Goal: Check status

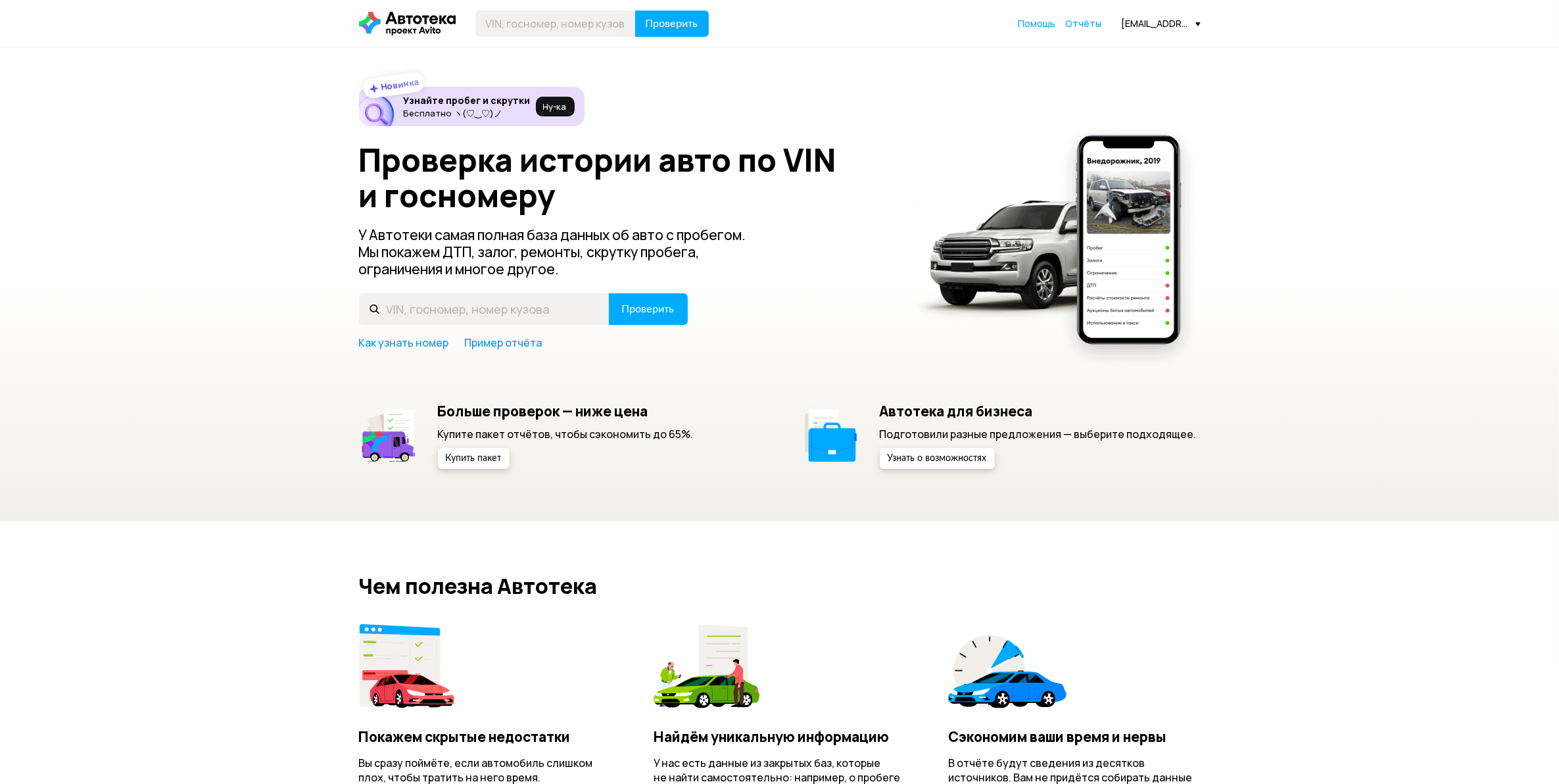
click at [1161, 21] on div "[EMAIL_ADDRESS][DOMAIN_NAME]" at bounding box center [1162, 23] width 79 height 12
drag, startPoint x: 1158, startPoint y: 46, endPoint x: 1168, endPoint y: 48, distance: 10.2
click at [1158, 46] on link "Отчёты" at bounding box center [1139, 47] width 123 height 34
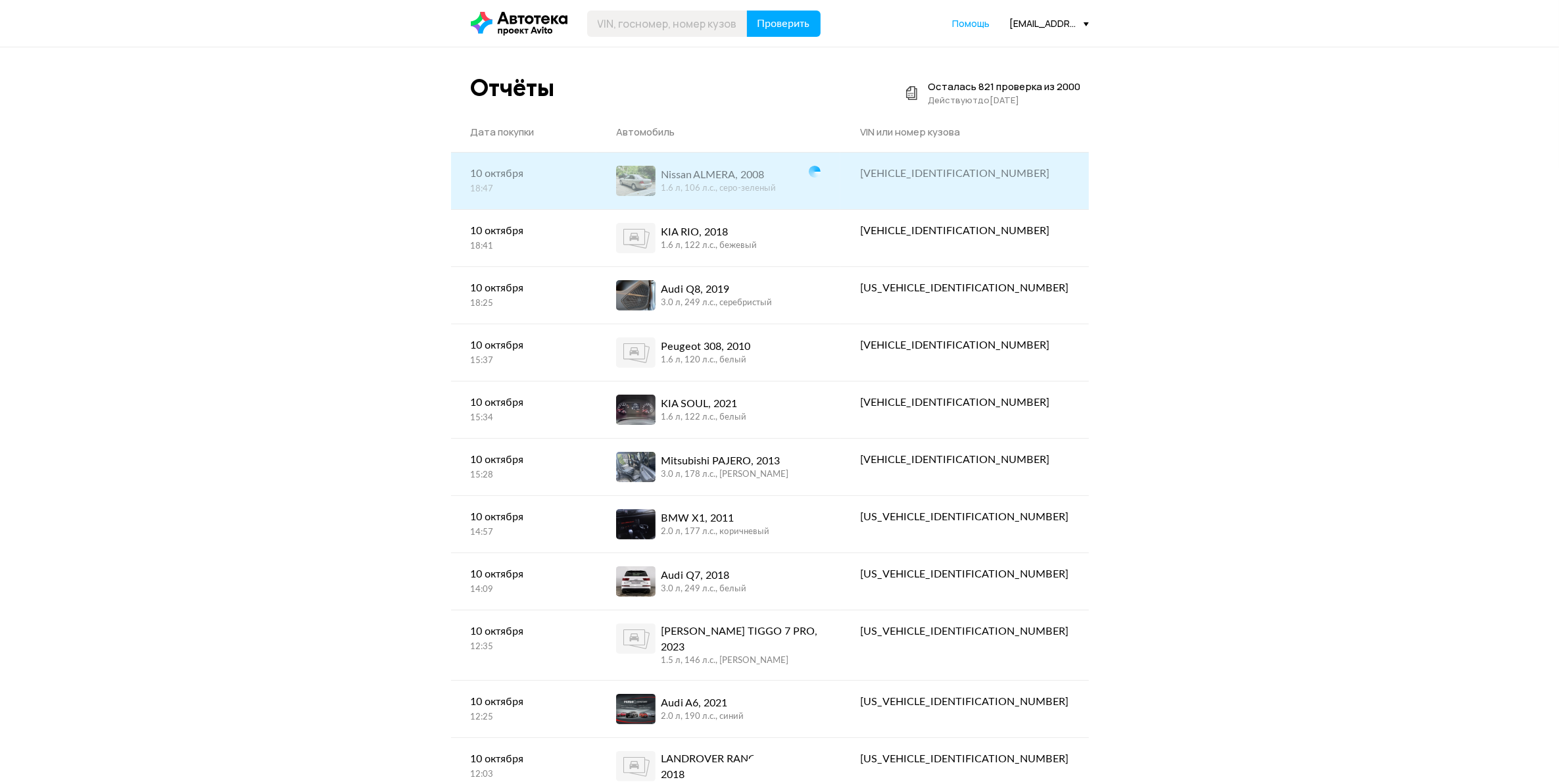
drag, startPoint x: 970, startPoint y: 154, endPoint x: 979, endPoint y: 173, distance: 21.0
click at [967, 174] on div "[VEHICLE_IDENTIFICATION_NUMBER]" at bounding box center [965, 173] width 209 height 16
click at [776, 174] on div "Nissan ALMERA, 2008" at bounding box center [718, 174] width 115 height 16
click at [993, 177] on div "[VEHICLE_IDENTIFICATION_NUMBER]" at bounding box center [965, 173] width 209 height 16
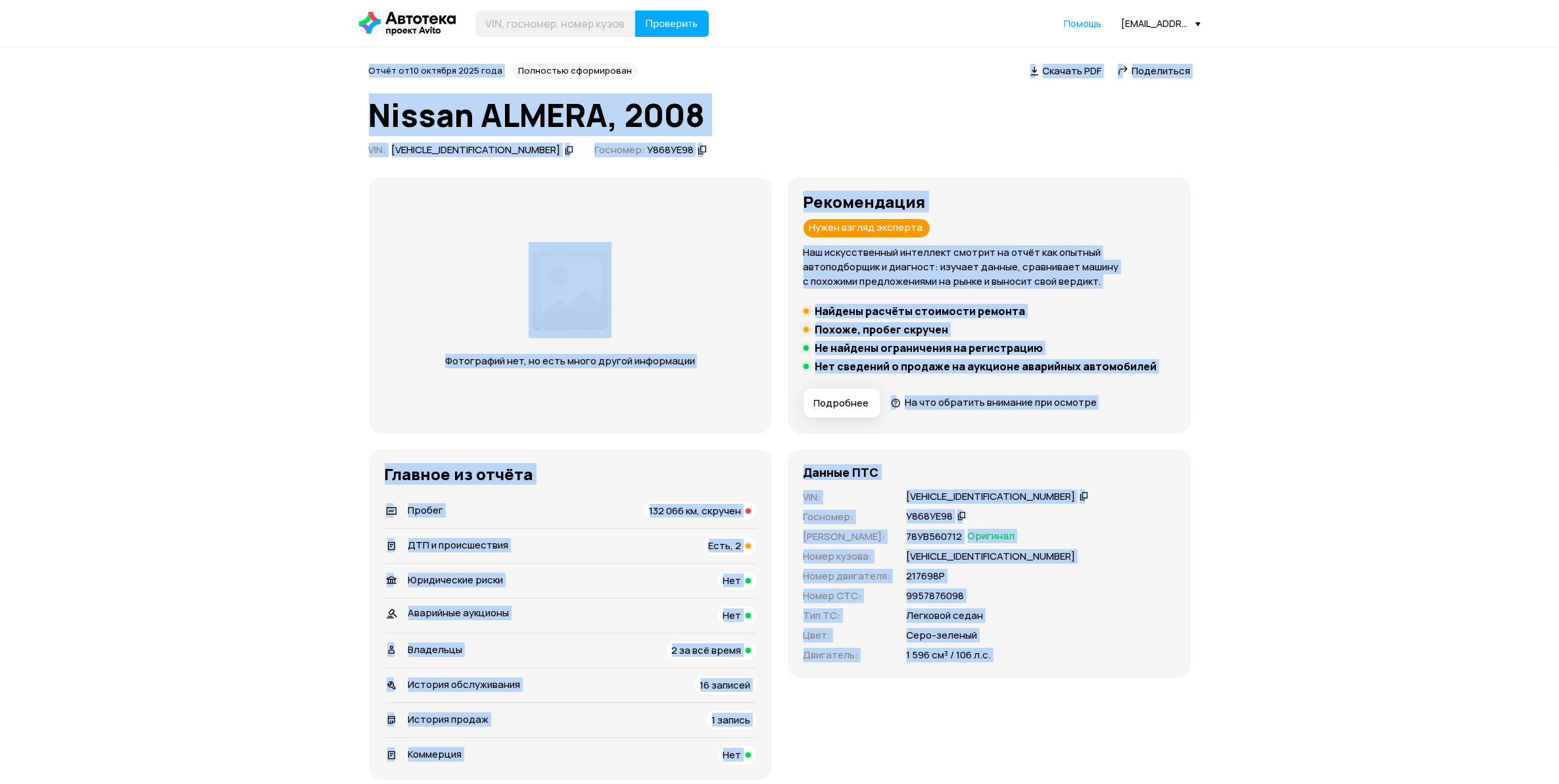
click at [694, 204] on div "Фотографий нет, но есть много другой информации" at bounding box center [570, 305] width 403 height 256
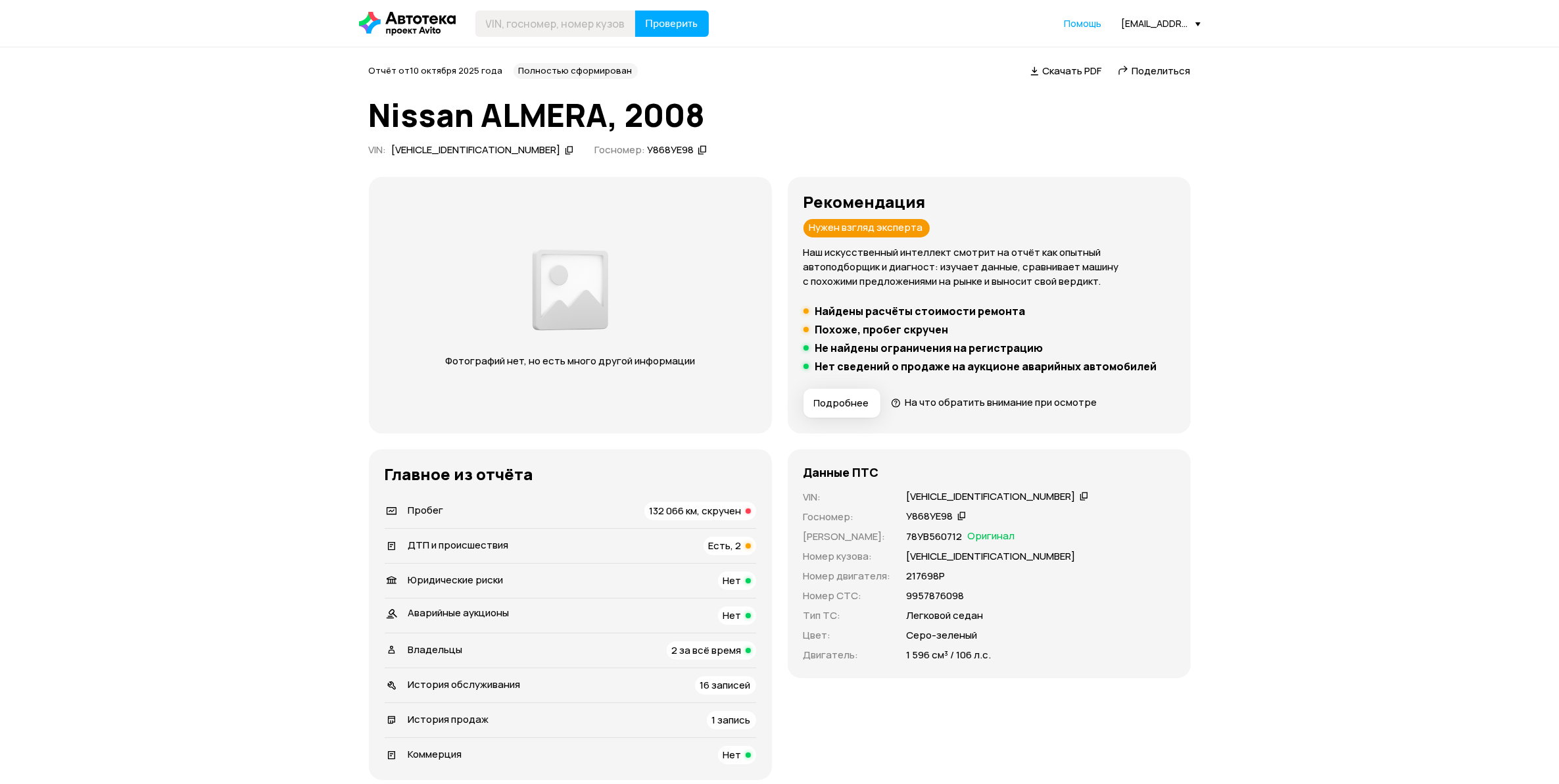
click at [984, 490] on div "[VEHICLE_IDENTIFICATION_NUMBER]" at bounding box center [992, 497] width 169 height 14
click at [1185, 513] on div "Данные ПТС VIN : [VEHICLE_IDENTIFICATION_NUMBER]   Госномер : У868УЕ98   Номер …" at bounding box center [989, 563] width 403 height 229
click at [638, 504] on div "Пробег 132 066 км, скручен" at bounding box center [571, 511] width 372 height 18
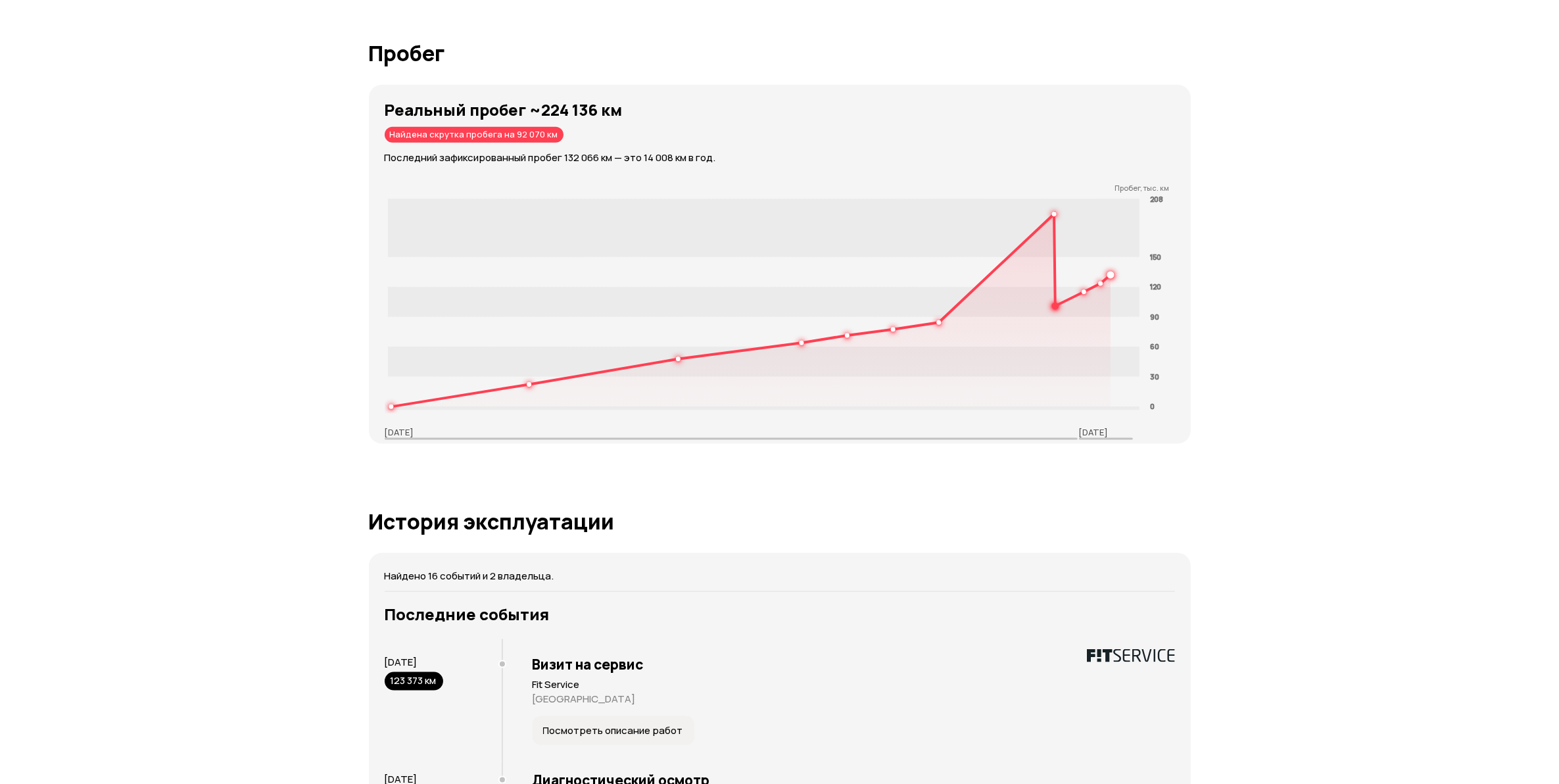
scroll to position [2130, 0]
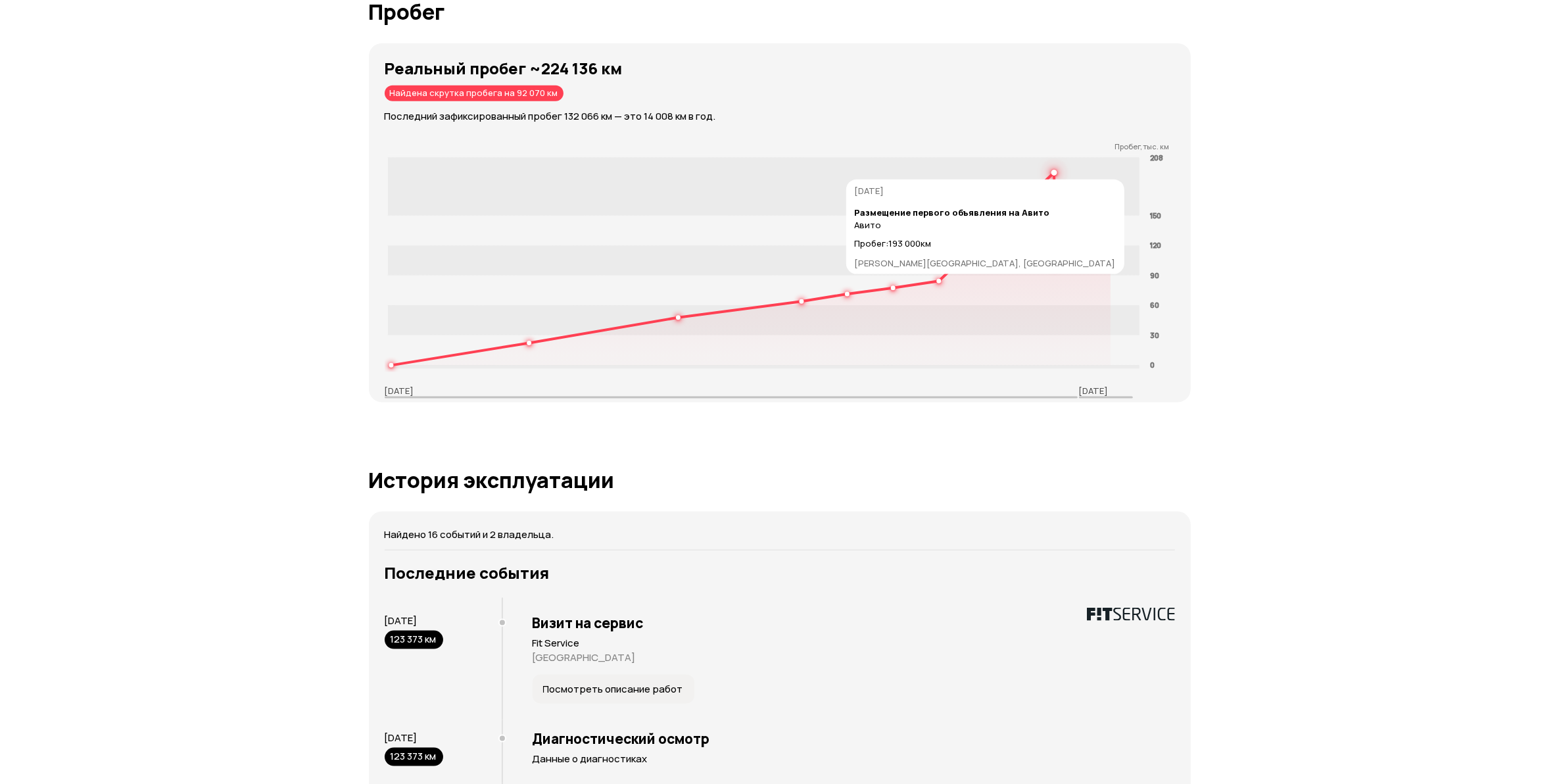
click at [1049, 173] on rect at bounding box center [763, 186] width 752 height 57
click at [1051, 172] on rect at bounding box center [763, 186] width 752 height 57
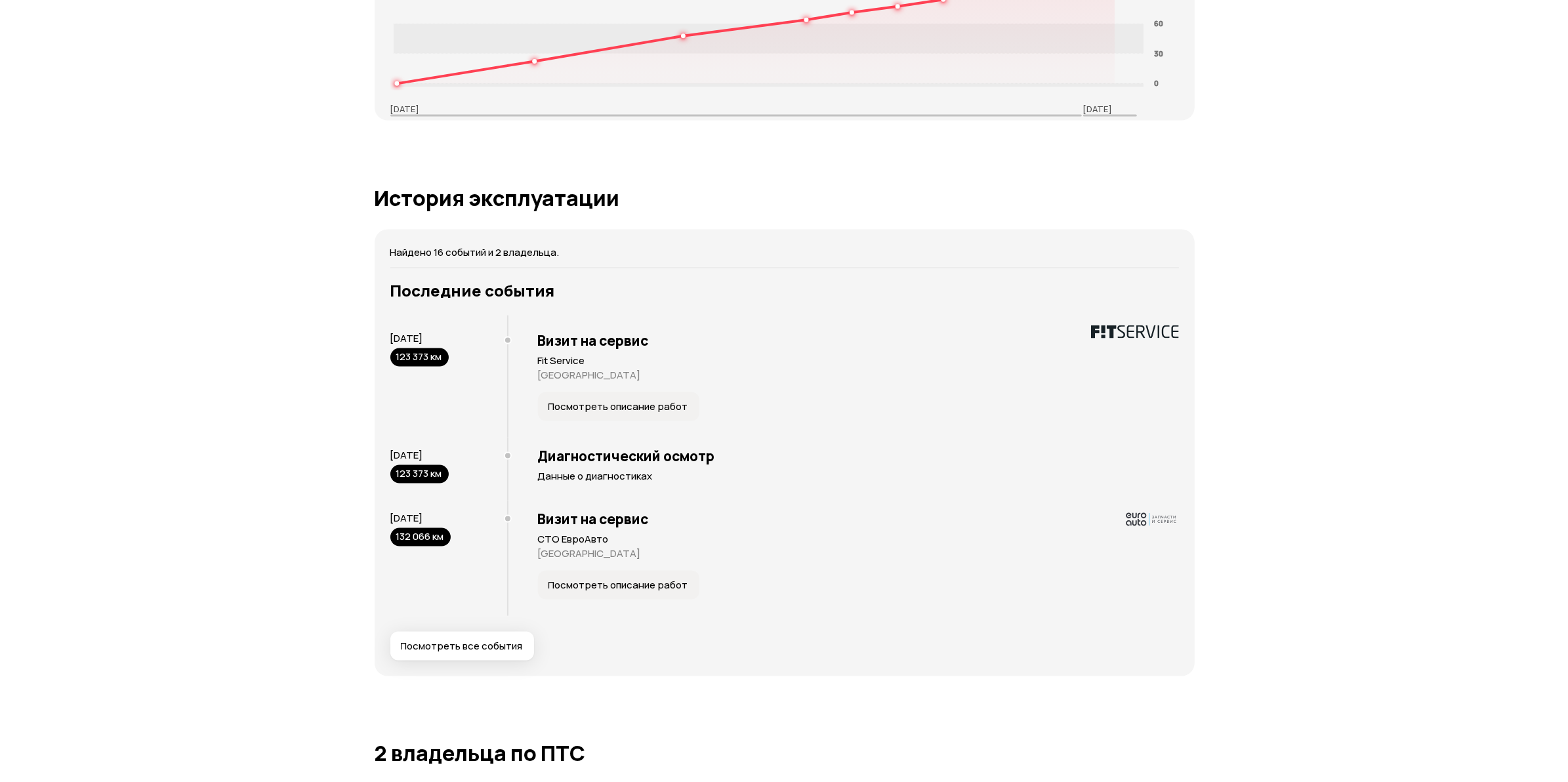
scroll to position [2534, 0]
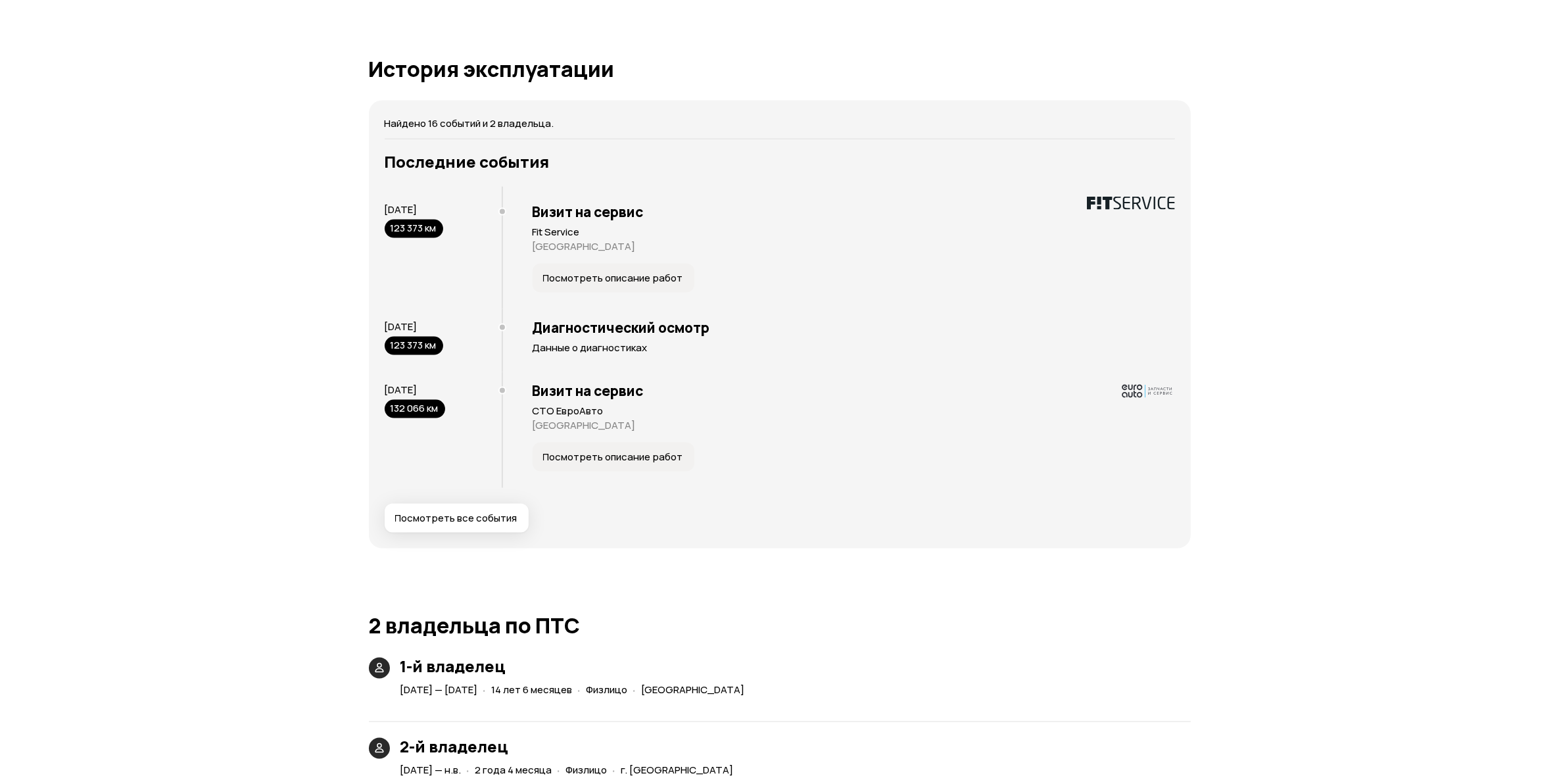
click at [449, 527] on button "Посмотреть все события" at bounding box center [456, 518] width 144 height 29
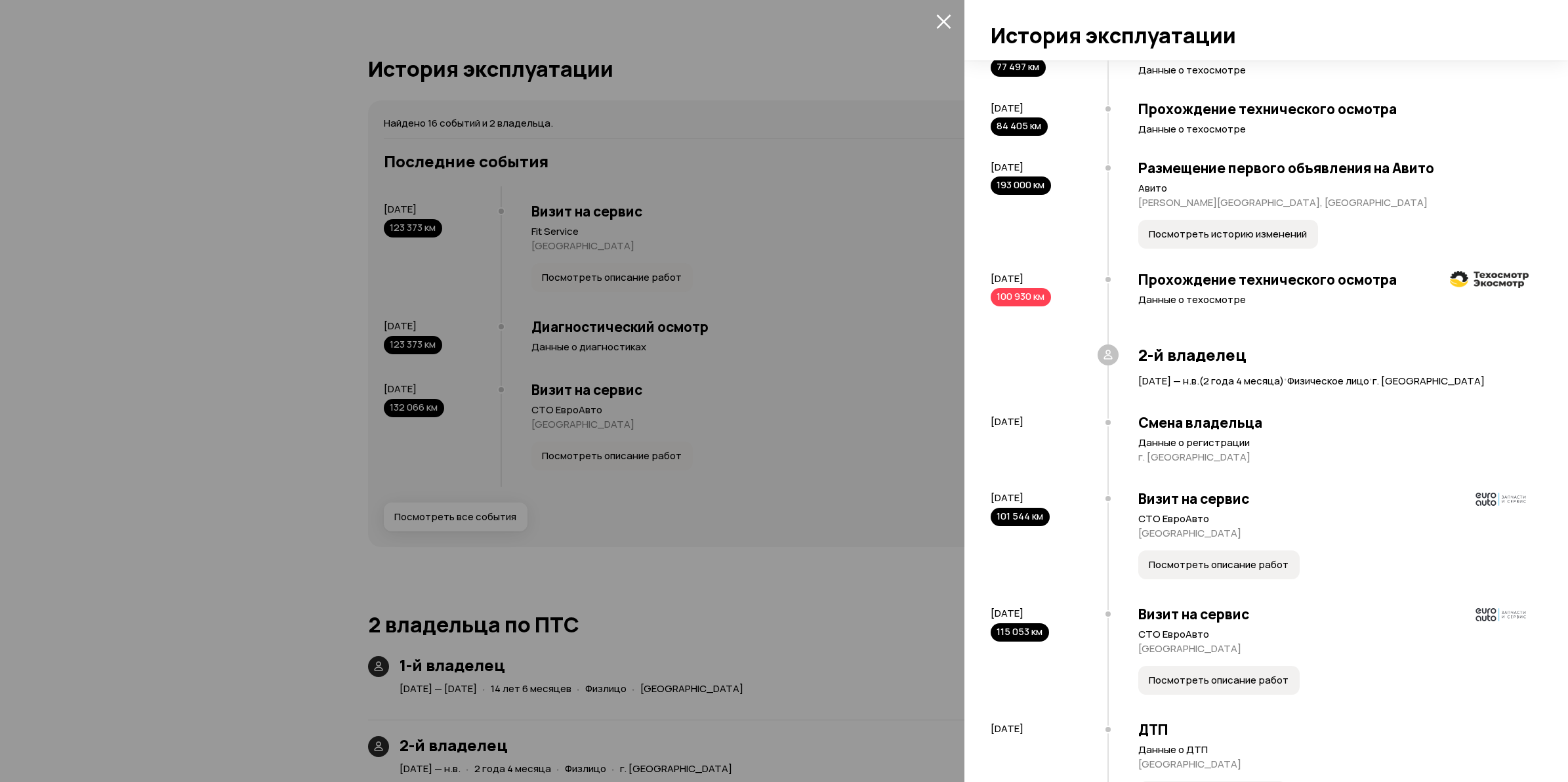
scroll to position [492, 0]
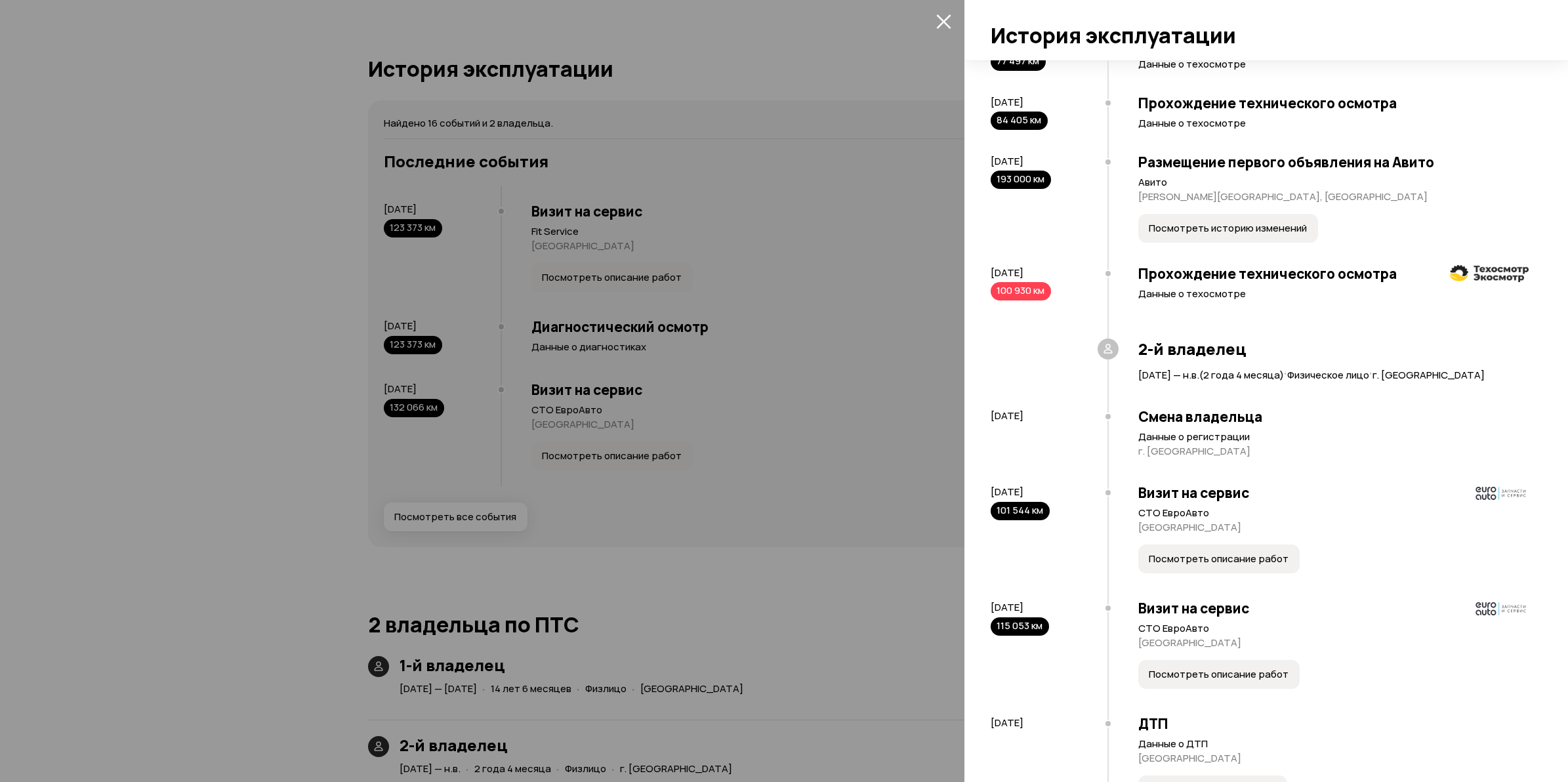
click at [1227, 235] on span "Посмотреть историю изменений" at bounding box center [1228, 228] width 158 height 13
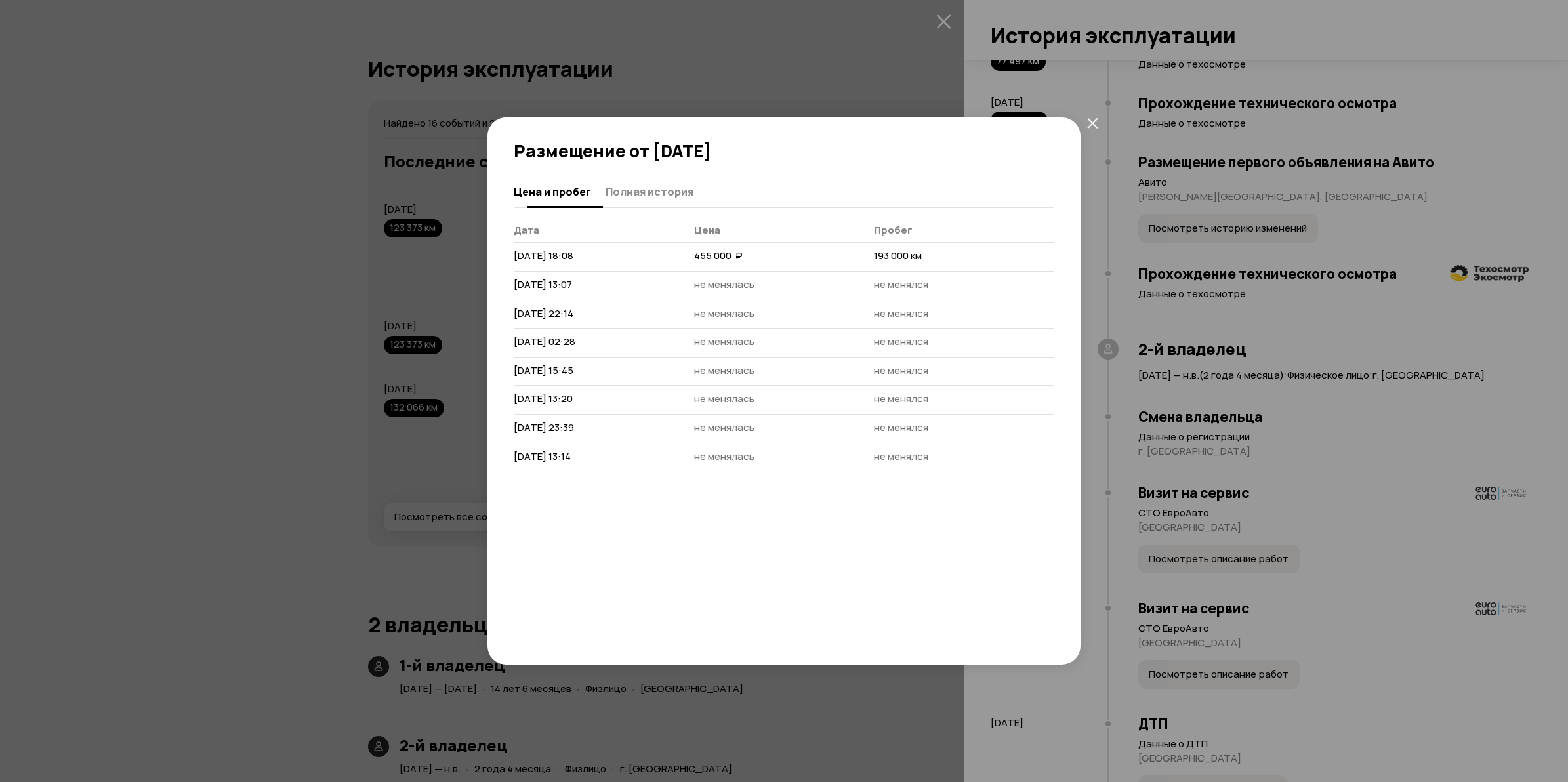
click at [628, 190] on span "Полная история" at bounding box center [649, 192] width 88 height 13
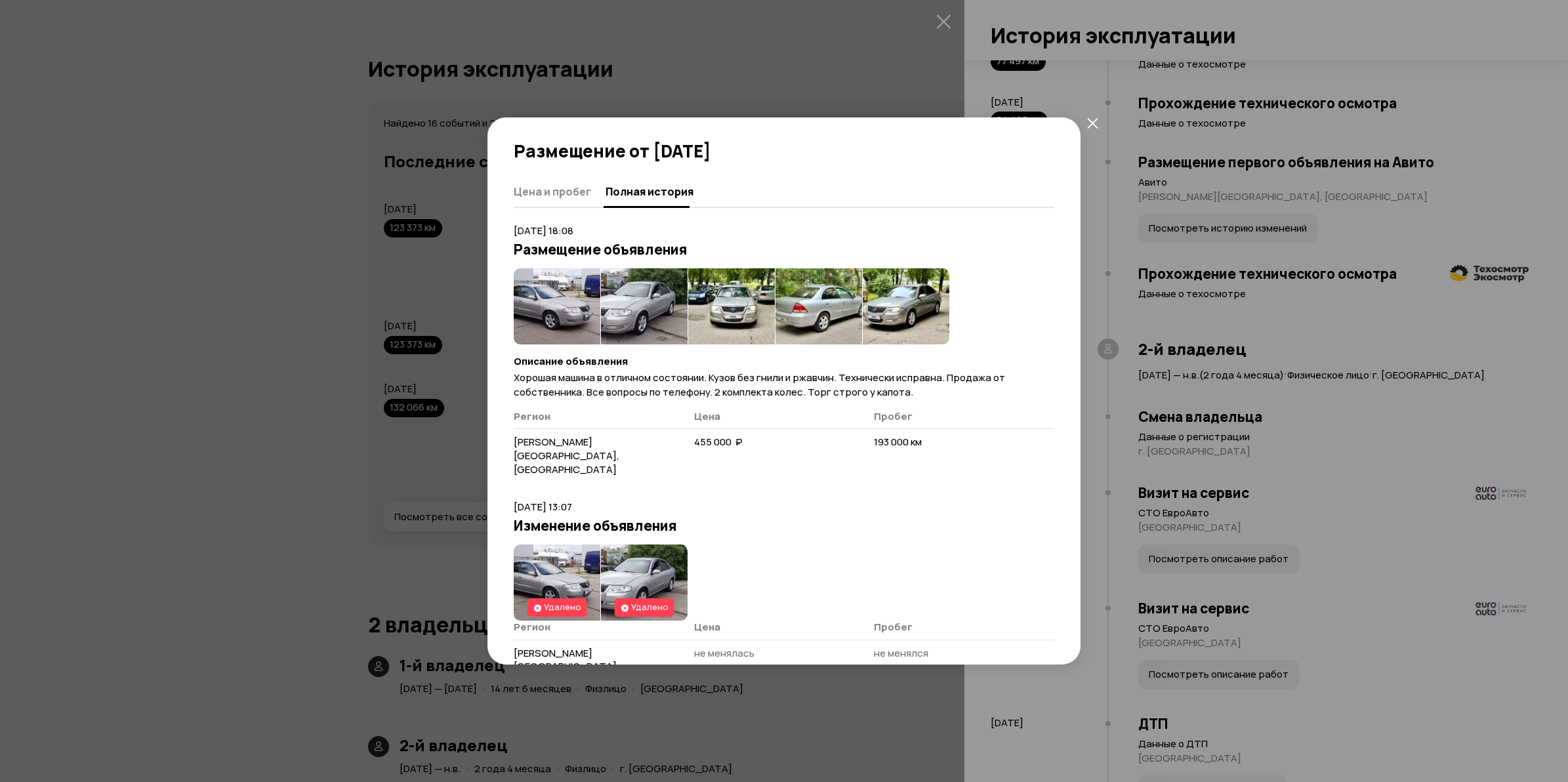
click at [942, 447] on tr "[PERSON_NAME][GEOGRAPHIC_DATA], [GEOGRAPHIC_DATA] 455 000  ₽ 193 000 км" at bounding box center [784, 456] width 541 height 55
drag, startPoint x: 942, startPoint y: 447, endPoint x: 946, endPoint y: 513, distance: 66.1
click at [946, 513] on article "[DATE] 13:07 Изменение объявления Удалено Удалено Регион Цена Пробег [PERSON_NA…" at bounding box center [784, 597] width 541 height 196
click at [563, 298] on img at bounding box center [557, 306] width 87 height 76
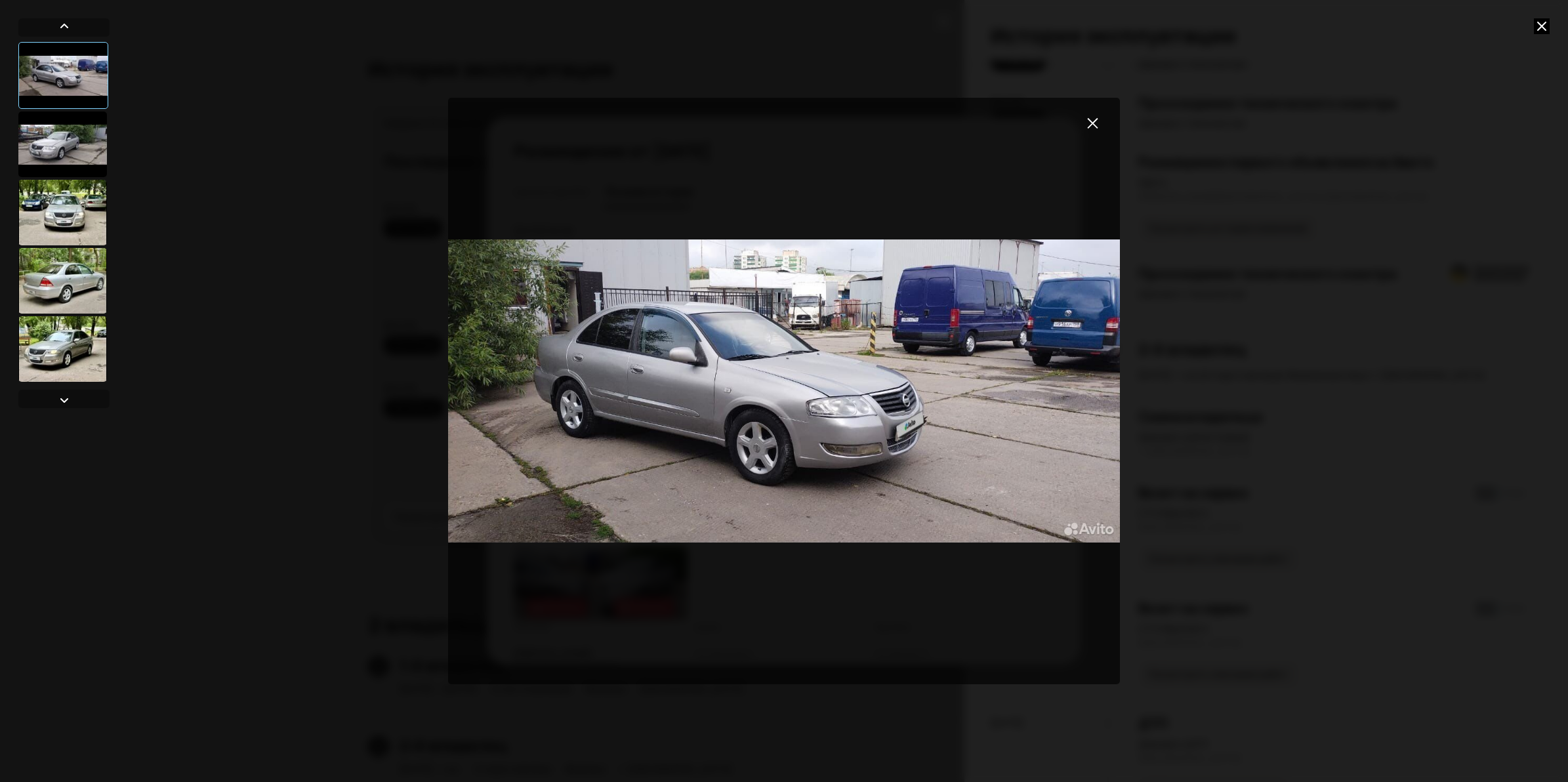
click at [51, 355] on div at bounding box center [62, 349] width 88 height 66
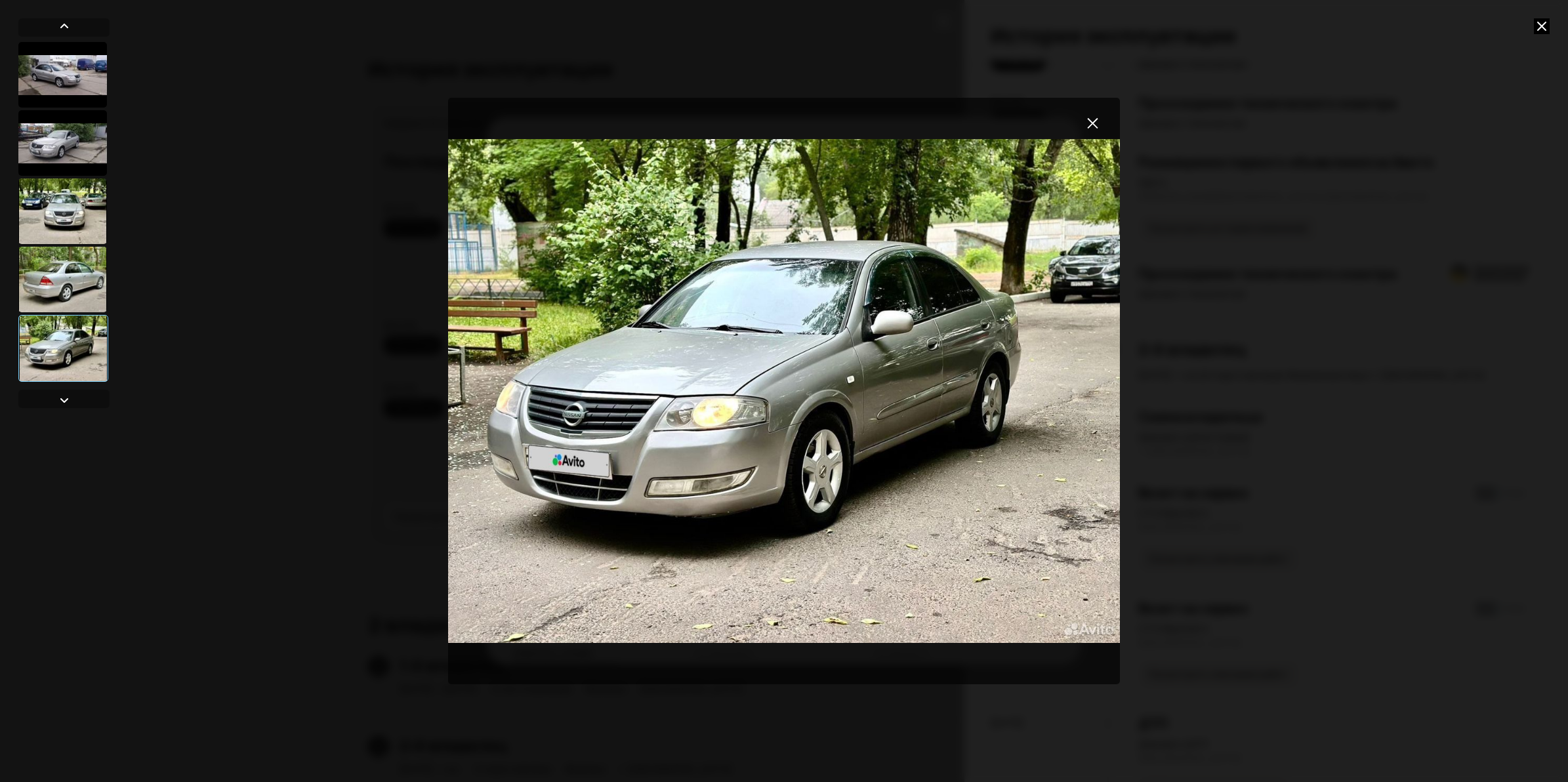
click at [70, 295] on div at bounding box center [62, 279] width 88 height 66
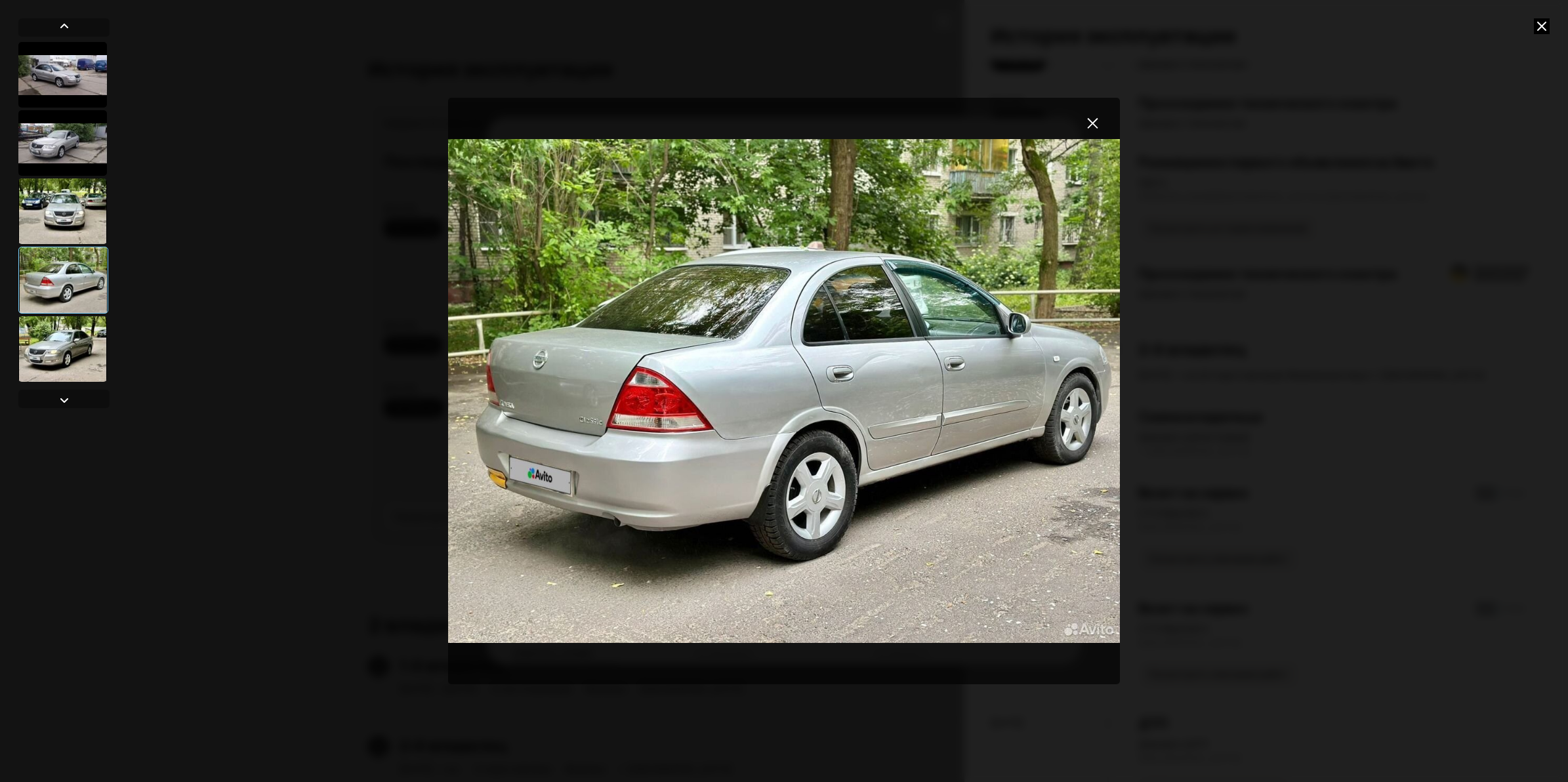
click at [1108, 122] on img "Go to Slide 4" at bounding box center [784, 391] width 672 height 586
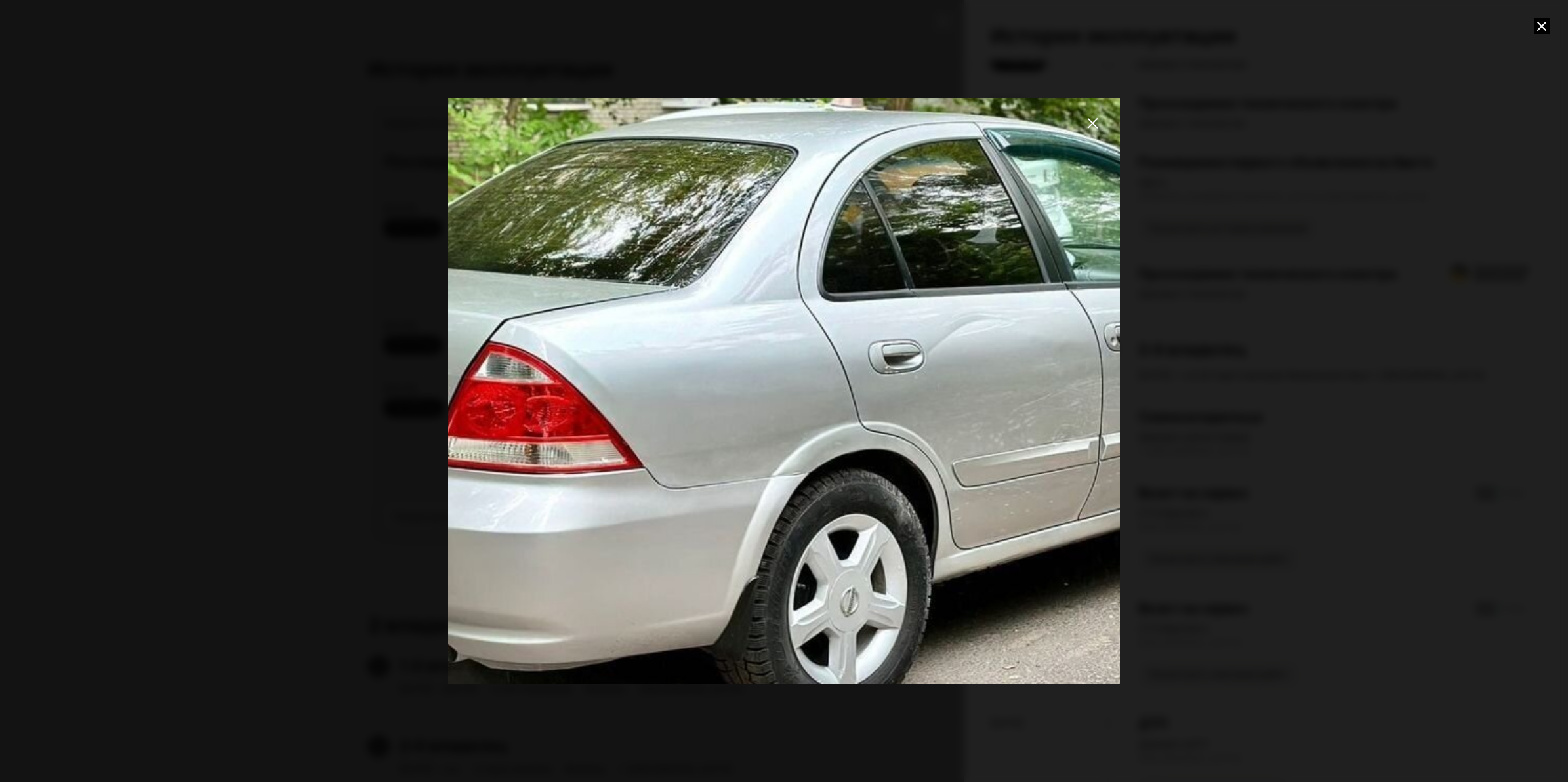
click at [1099, 124] on button "закрыть" at bounding box center [1092, 122] width 24 height 24
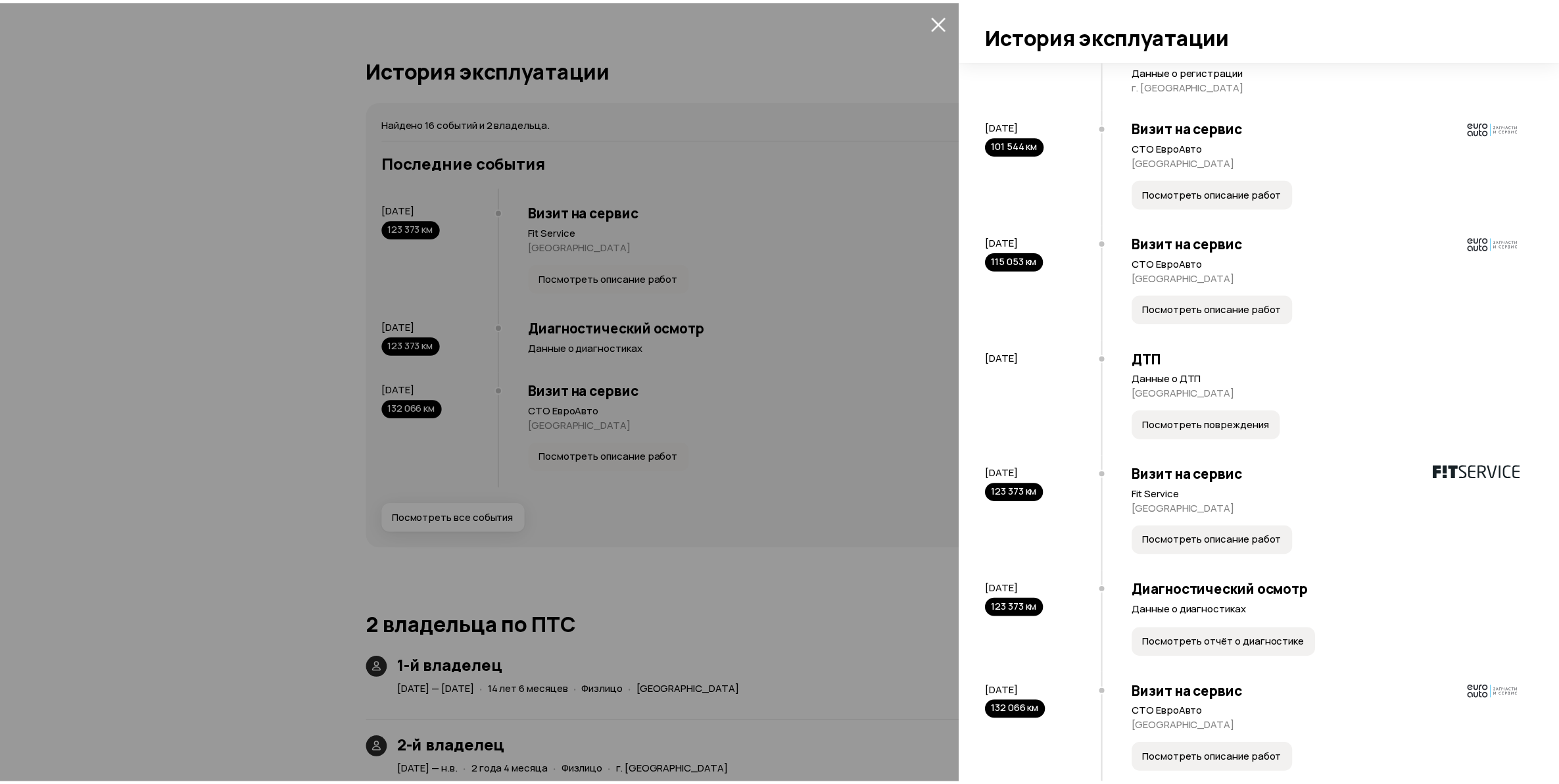
scroll to position [923, 0]
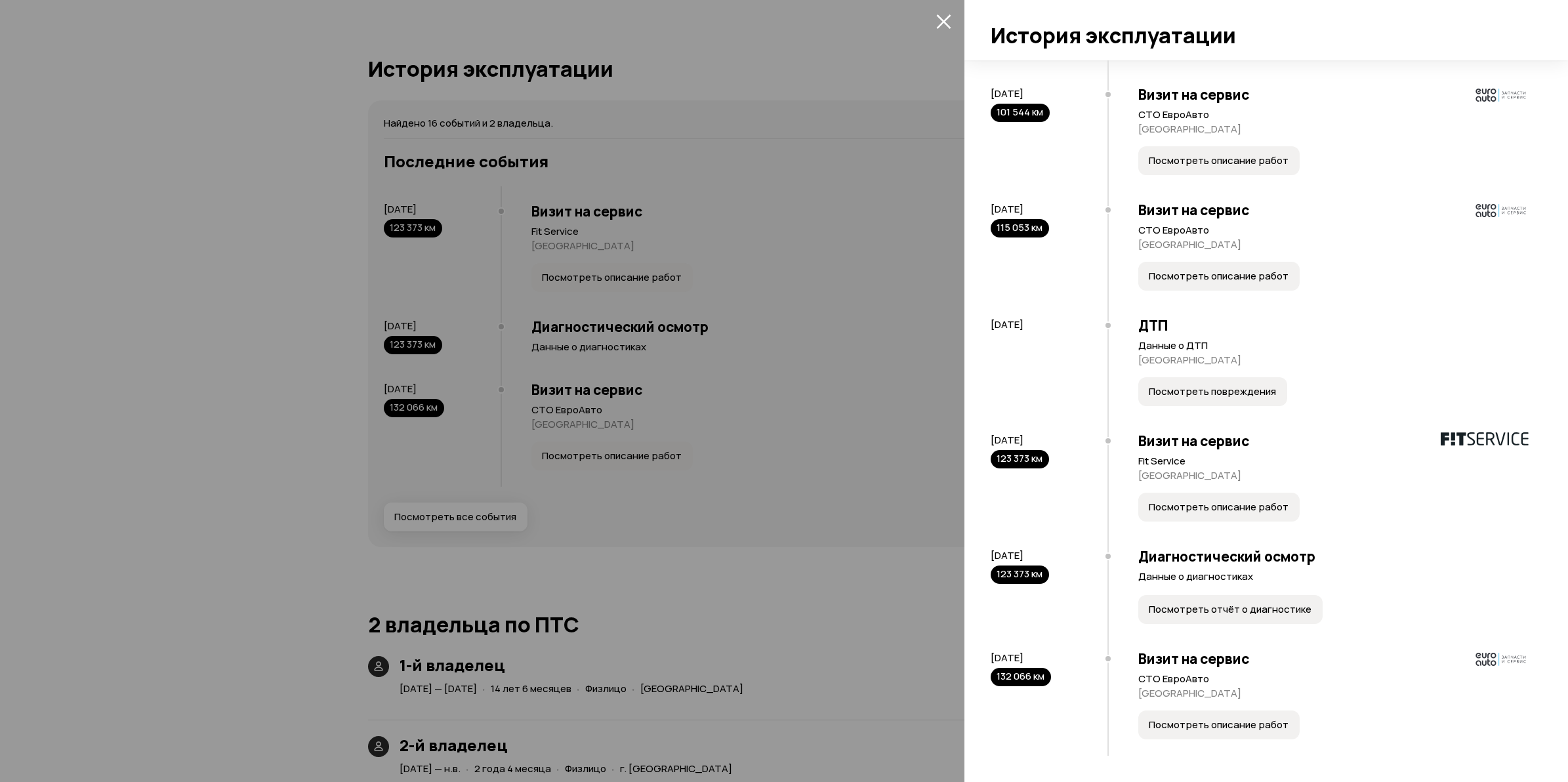
click at [725, 483] on div at bounding box center [784, 391] width 1568 height 782
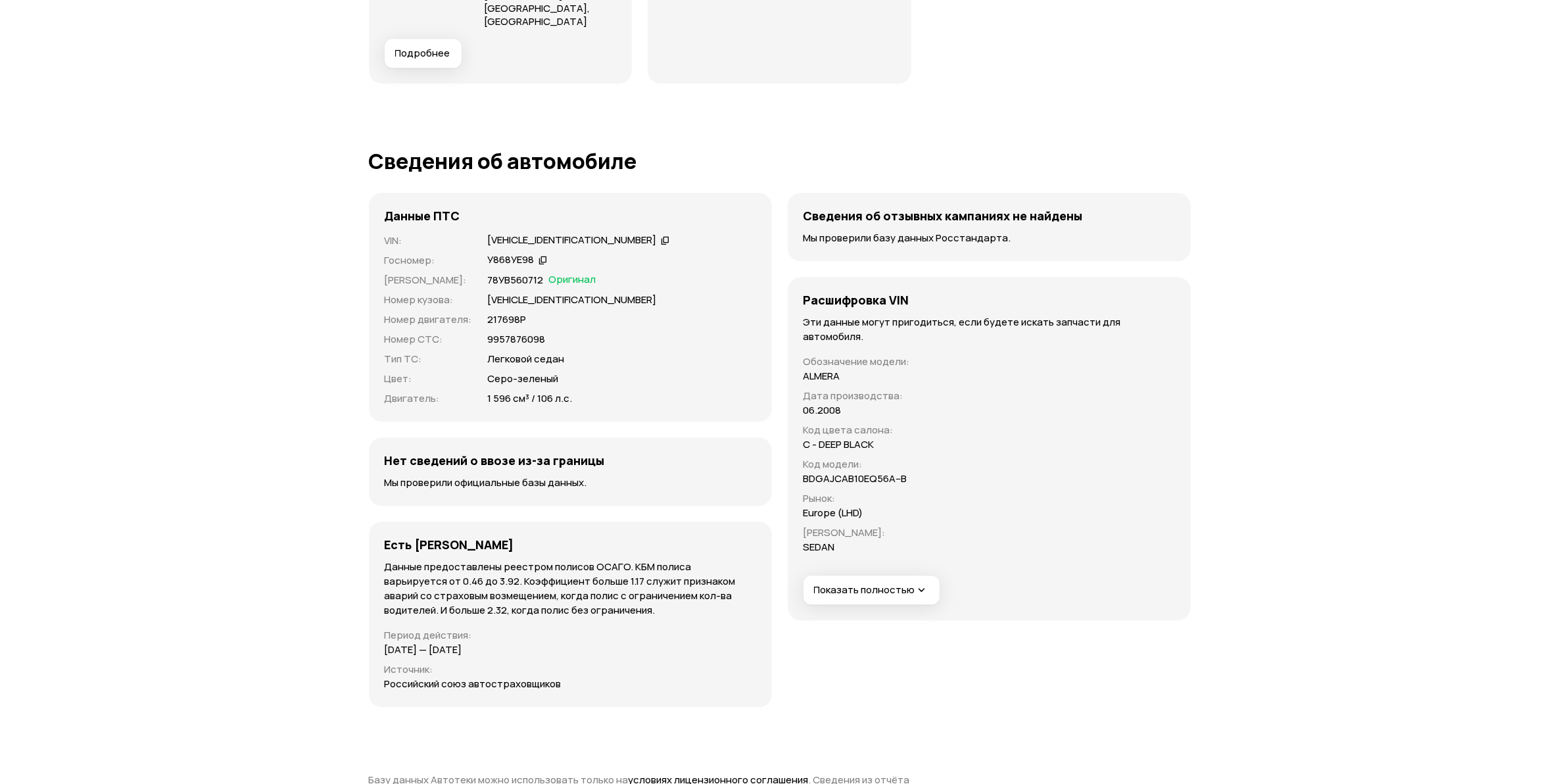
scroll to position [4020, 0]
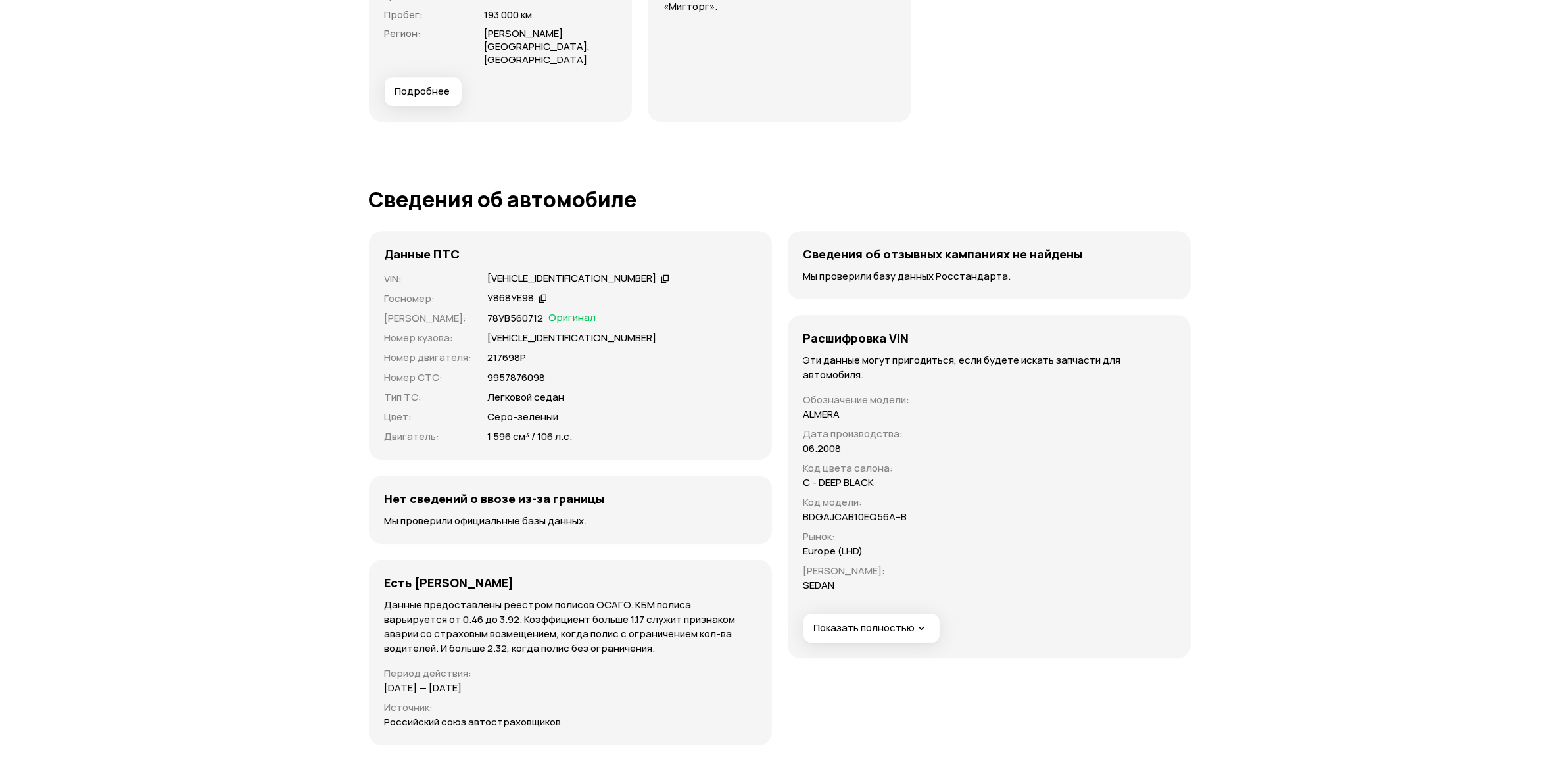
click at [580, 272] on div "[VEHICLE_IDENTIFICATION_NUMBER]" at bounding box center [572, 278] width 169 height 14
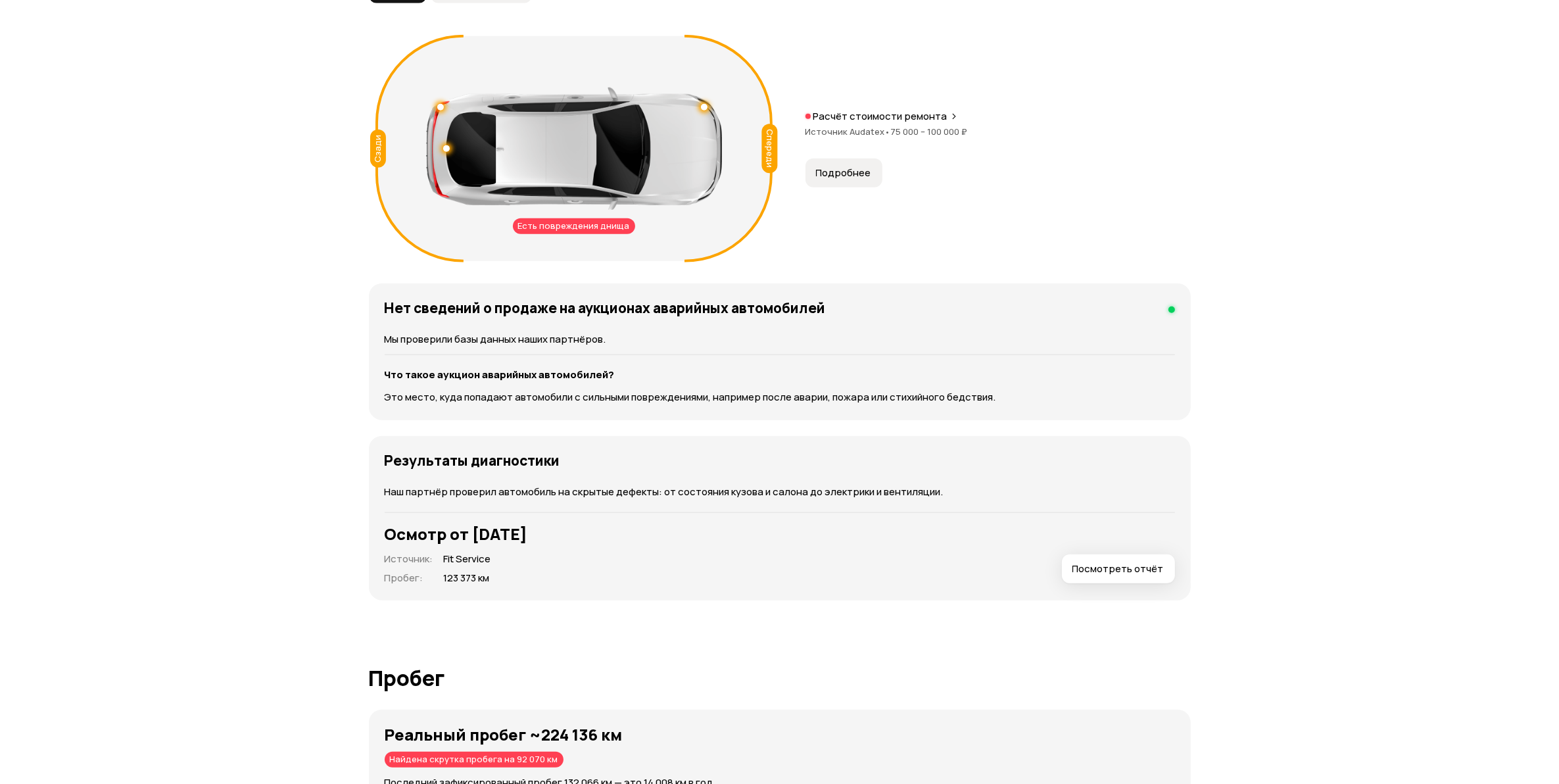
scroll to position [1143, 0]
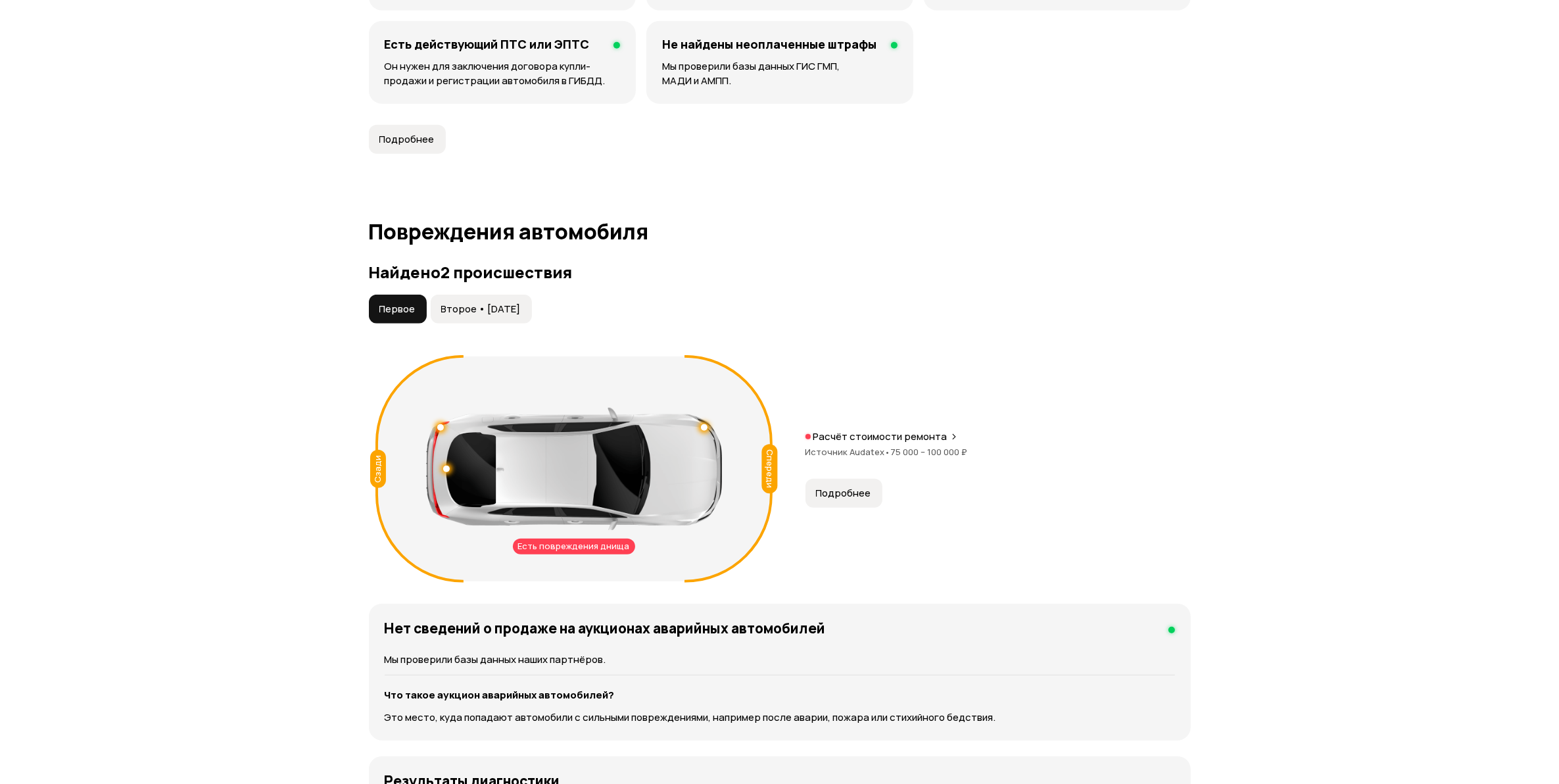
click at [487, 305] on span "Второе • [DATE]" at bounding box center [480, 309] width 80 height 13
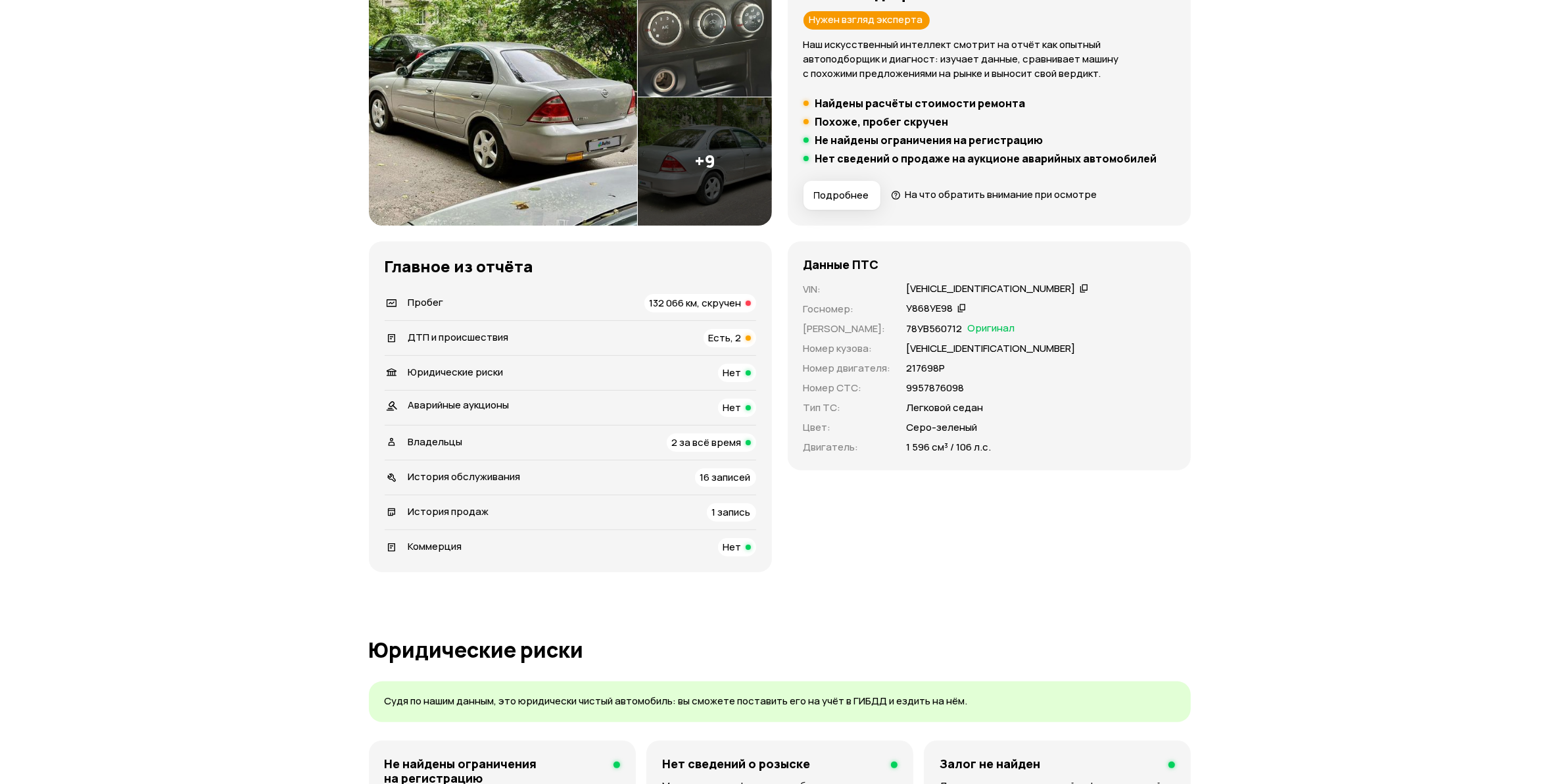
scroll to position [246, 0]
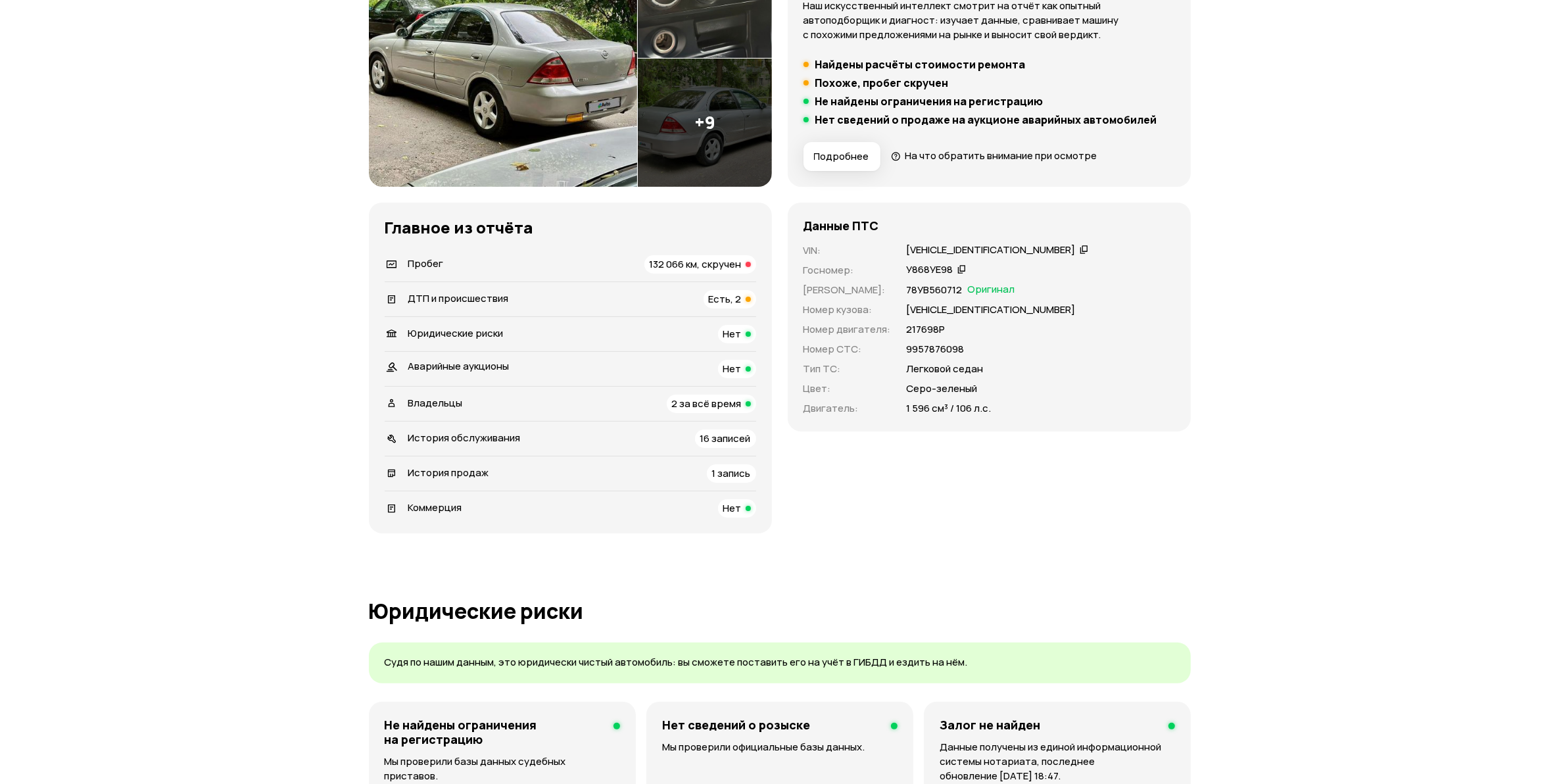
click at [717, 276] on li "Пробег 132 066 км, скручен" at bounding box center [571, 264] width 372 height 34
click at [717, 268] on span "132 066 км, скручен" at bounding box center [695, 264] width 92 height 14
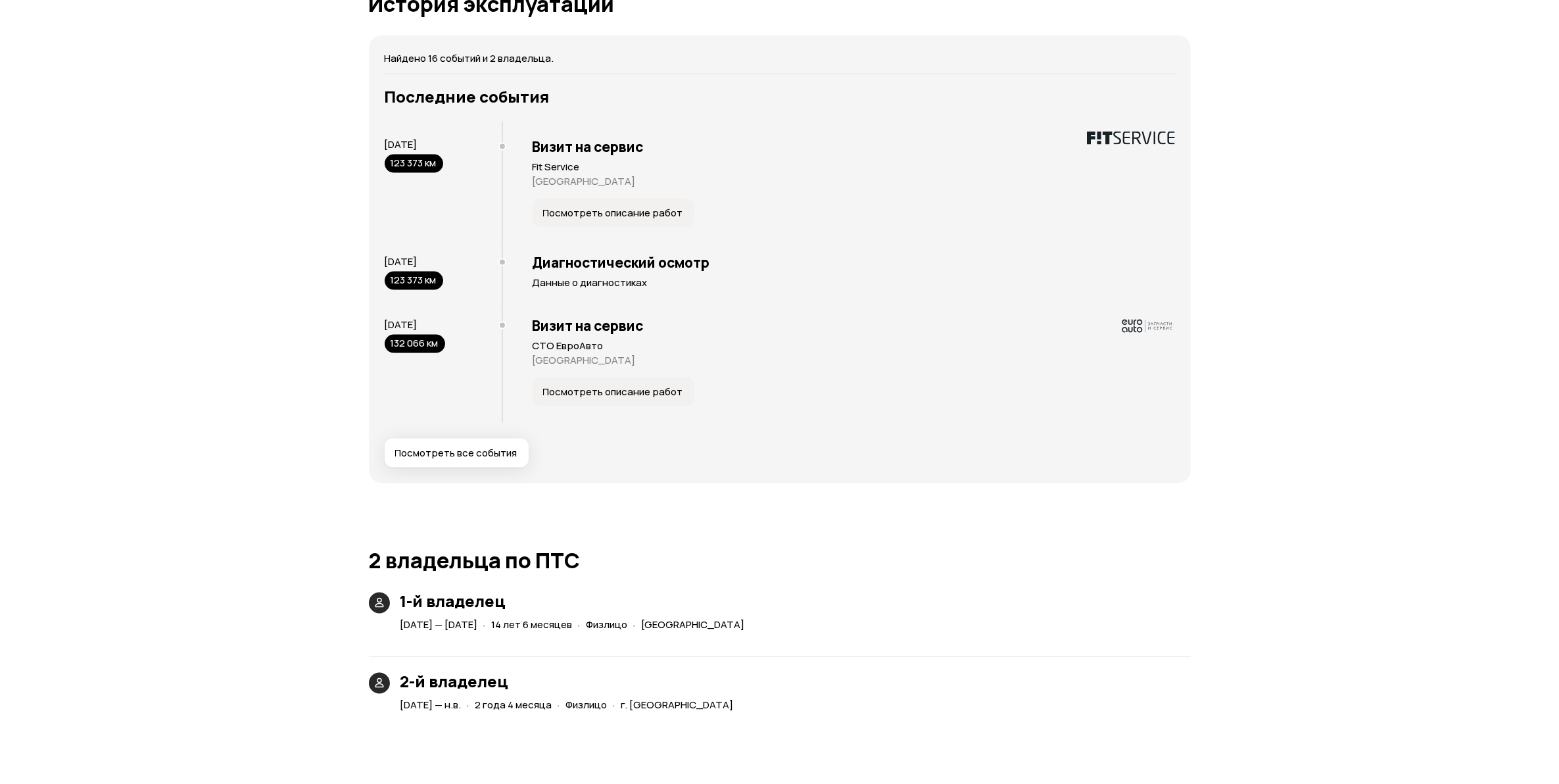
scroll to position [2787, 0]
